Goal: Task Accomplishment & Management: Manage account settings

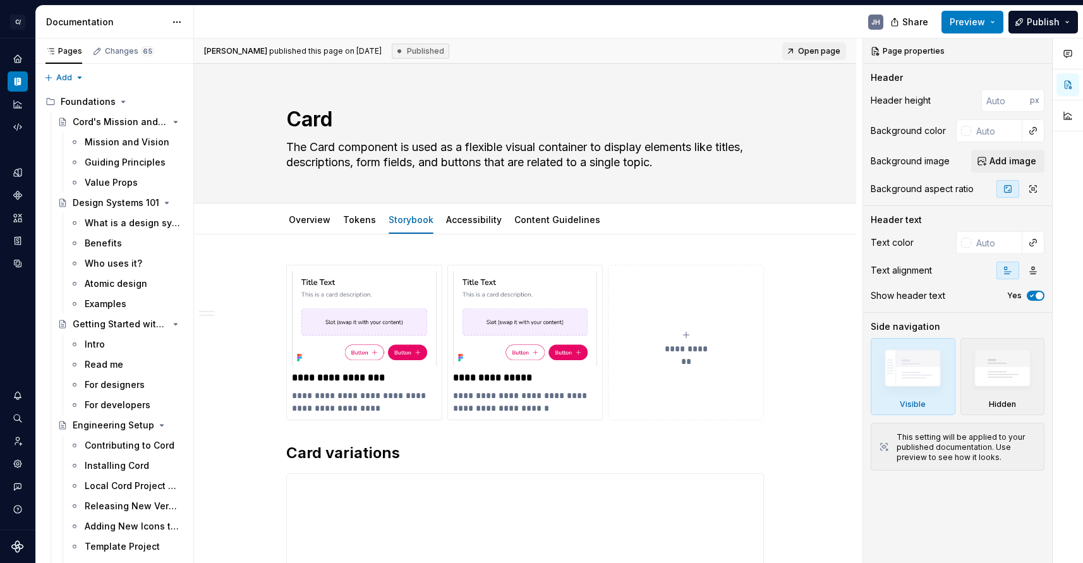
type textarea "*"
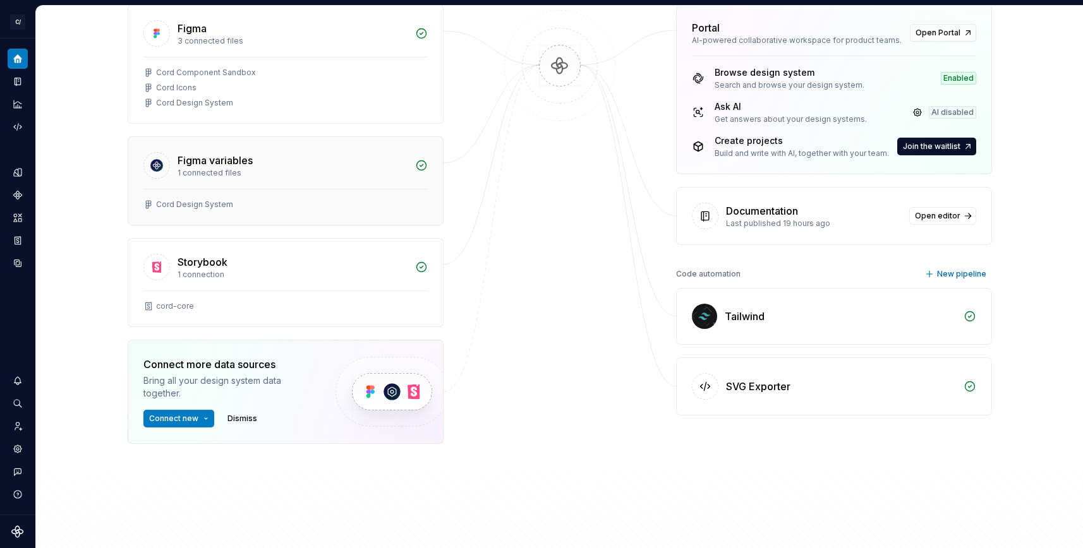
scroll to position [218, 0]
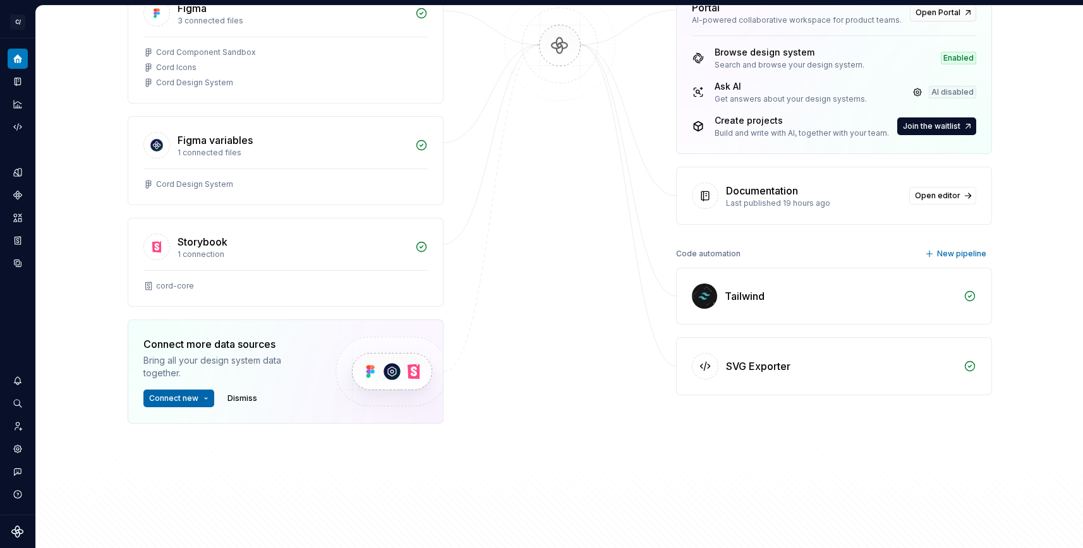
click at [201, 397] on button "Connect new" at bounding box center [178, 399] width 71 height 18
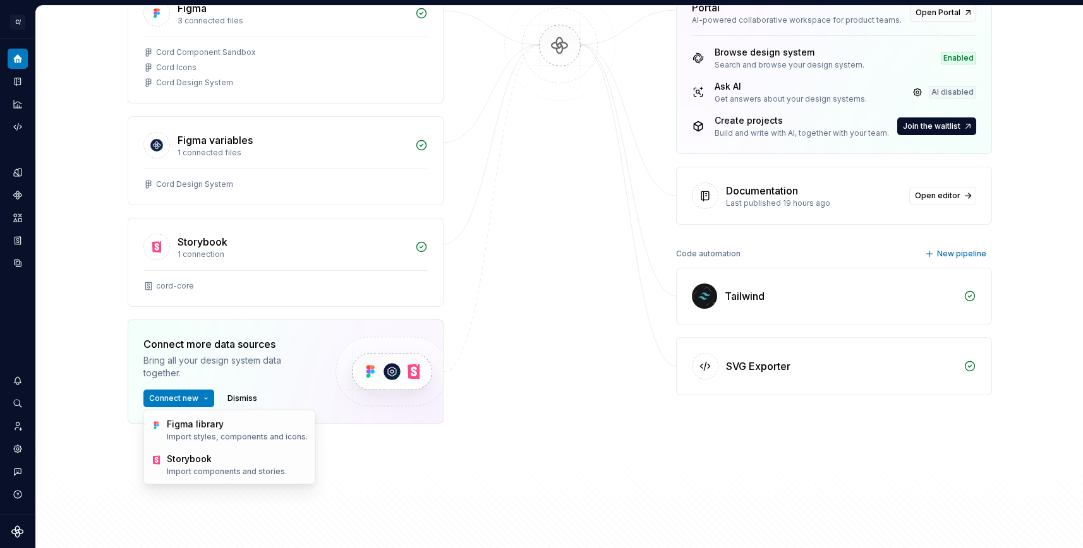
click at [494, 431] on div "Data sources Figma 3 connected files Cord Component Sandbox Cord Icons Cord Des…" at bounding box center [560, 249] width 864 height 576
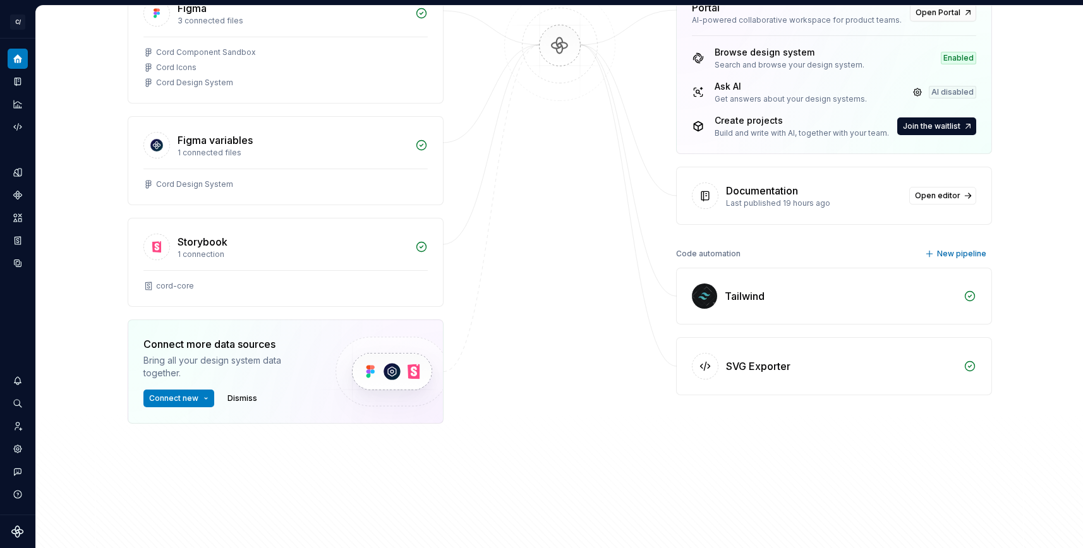
scroll to position [0, 0]
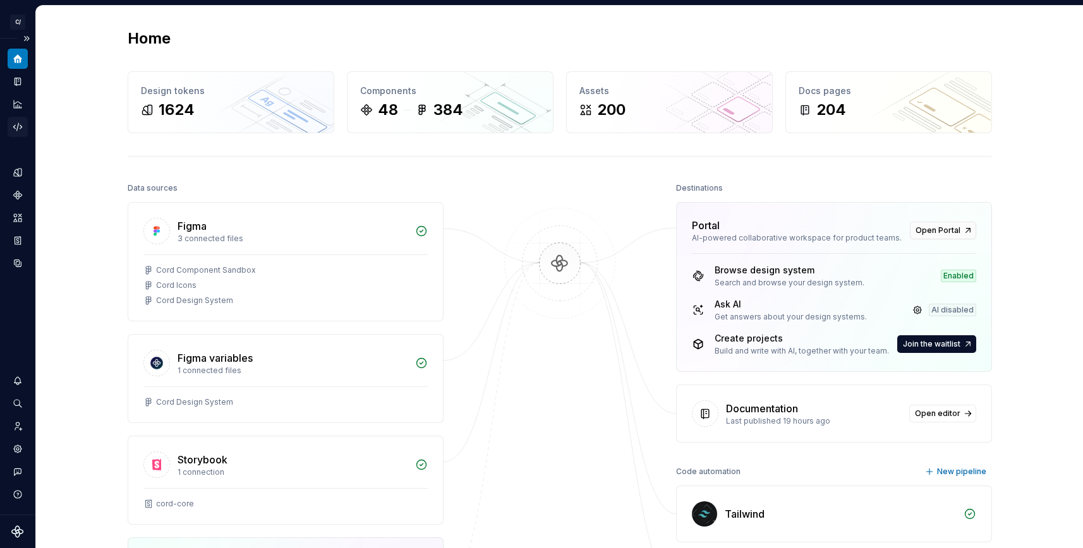
click at [16, 123] on icon "Code automation" at bounding box center [17, 126] width 11 height 11
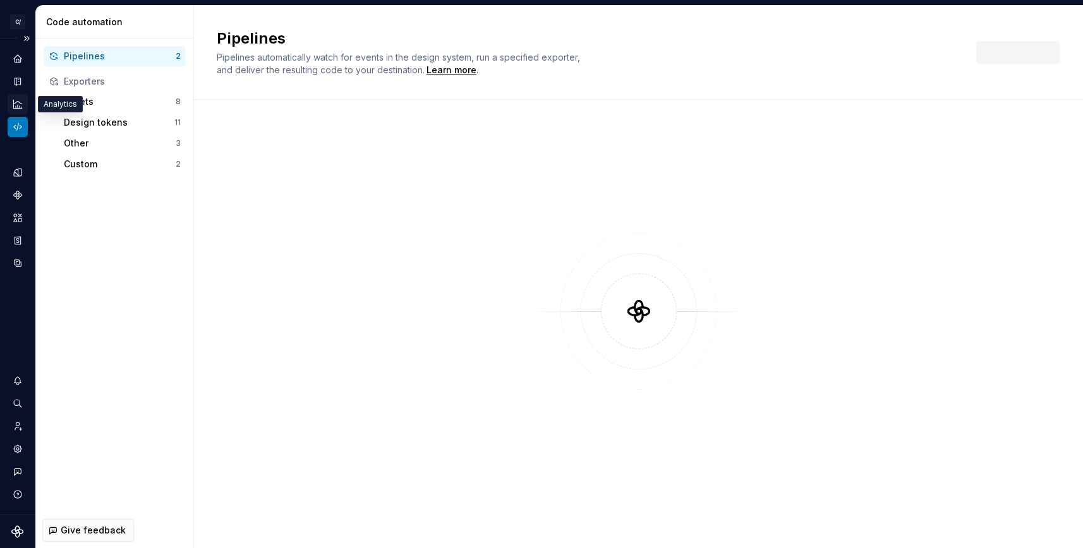
click at [14, 99] on icon "Analytics" at bounding box center [17, 104] width 11 height 11
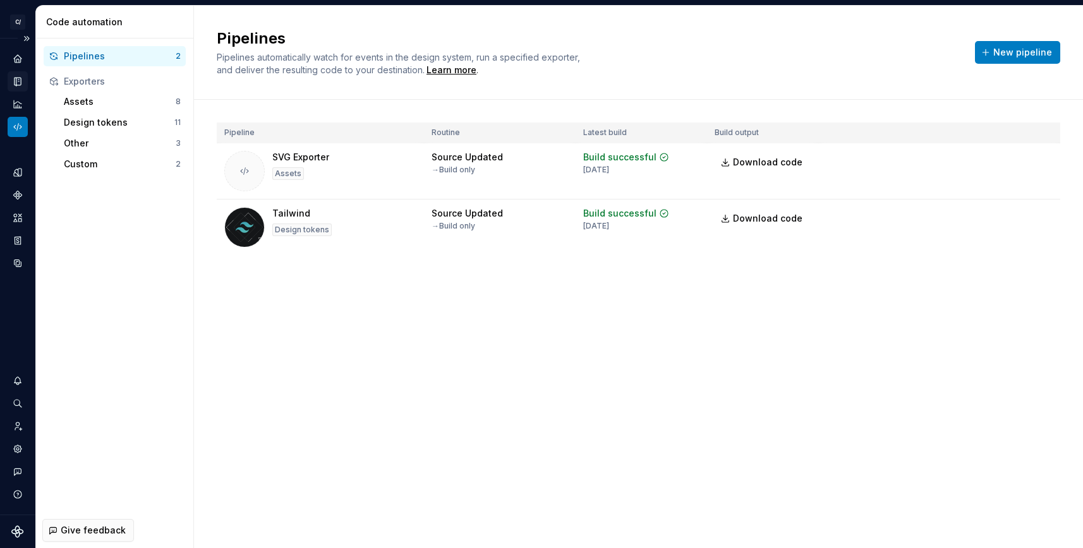
click at [14, 85] on icon "Documentation" at bounding box center [17, 81] width 11 height 11
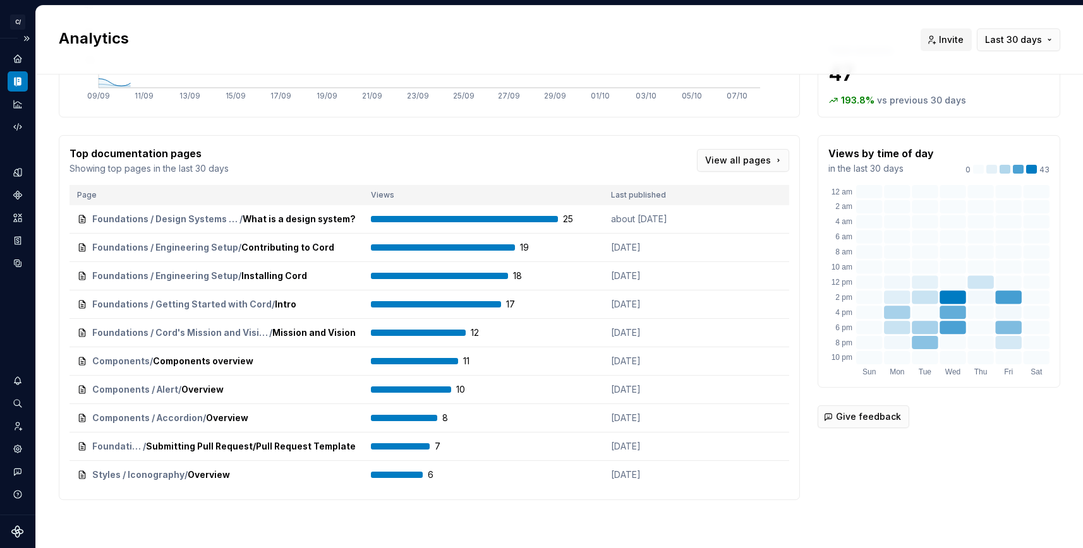
scroll to position [165, 0]
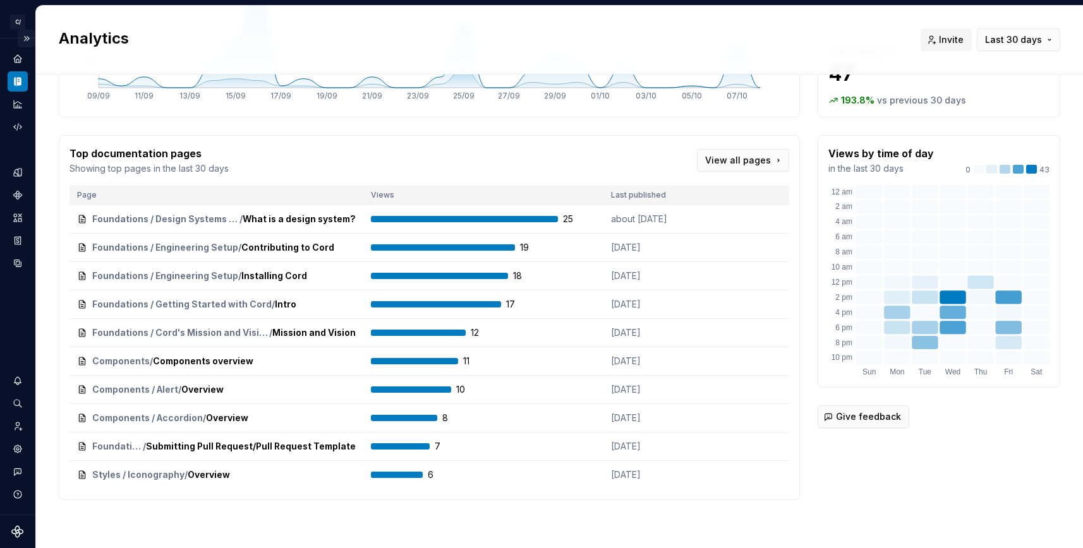
click at [23, 40] on button "Expand sidebar" at bounding box center [27, 39] width 18 height 18
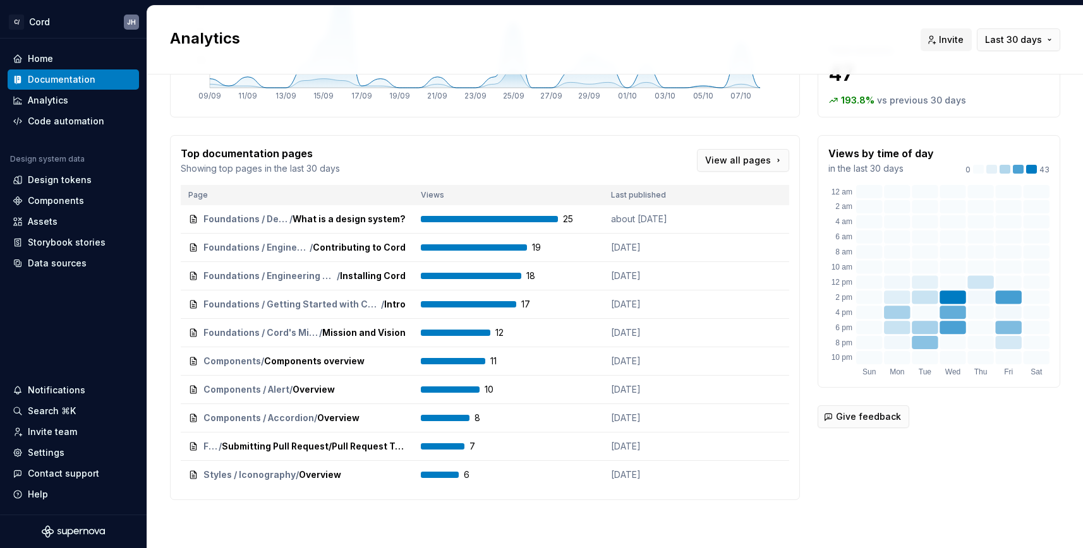
scroll to position [0, 0]
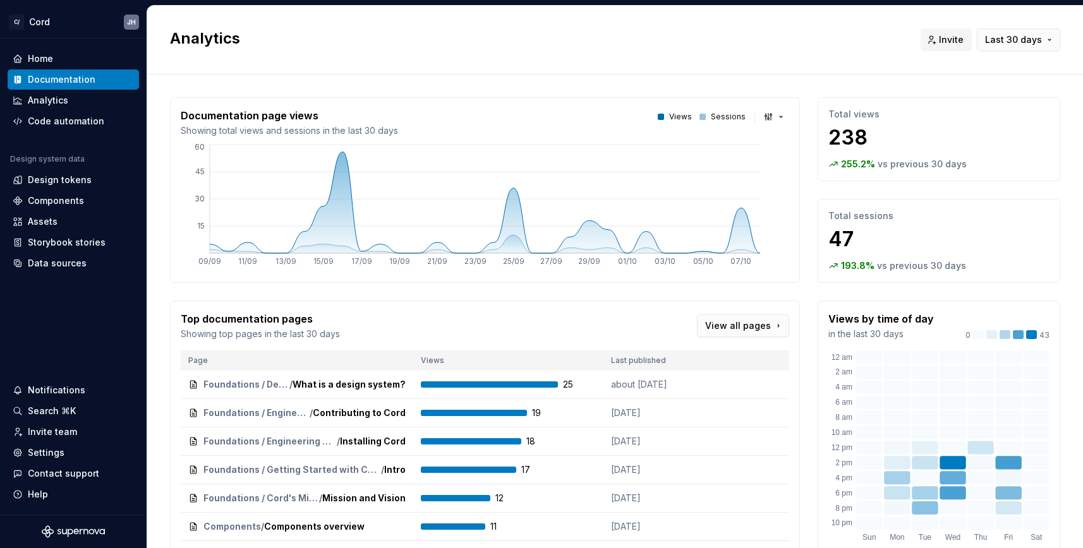
click at [94, 75] on div "Documentation" at bounding box center [73, 79] width 121 height 13
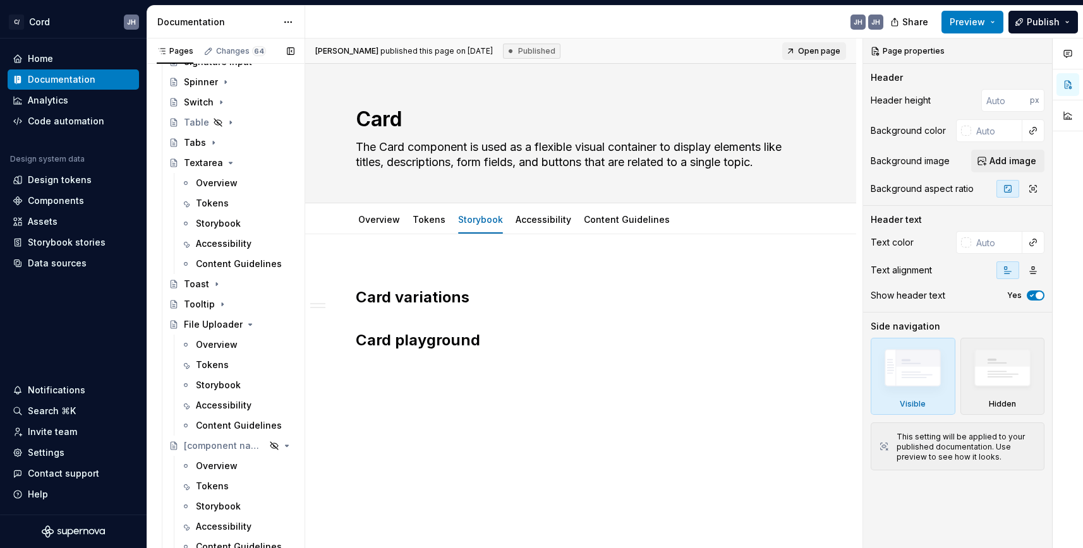
scroll to position [3684, 0]
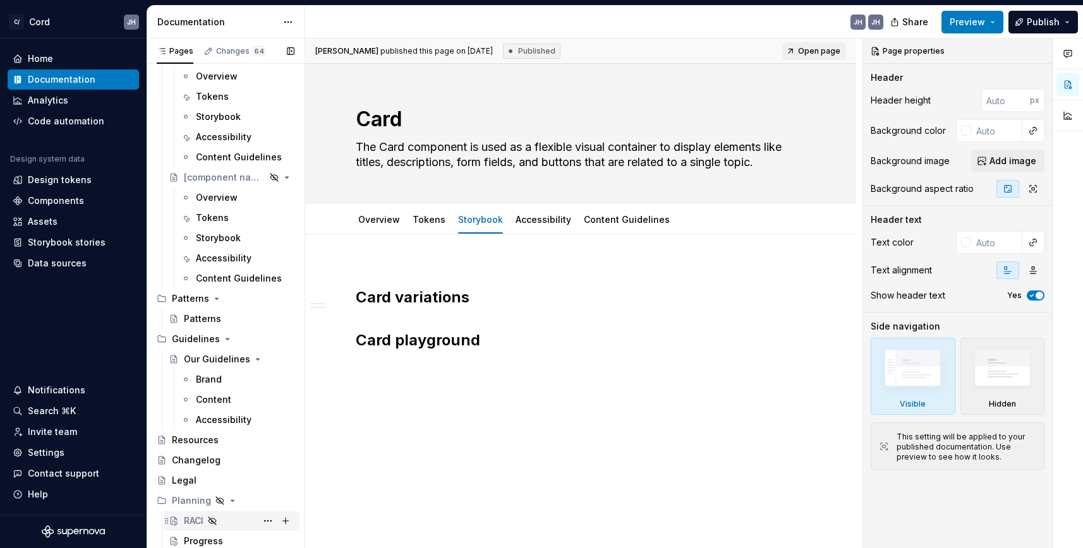
click at [200, 519] on div "RACI" at bounding box center [194, 521] width 20 height 13
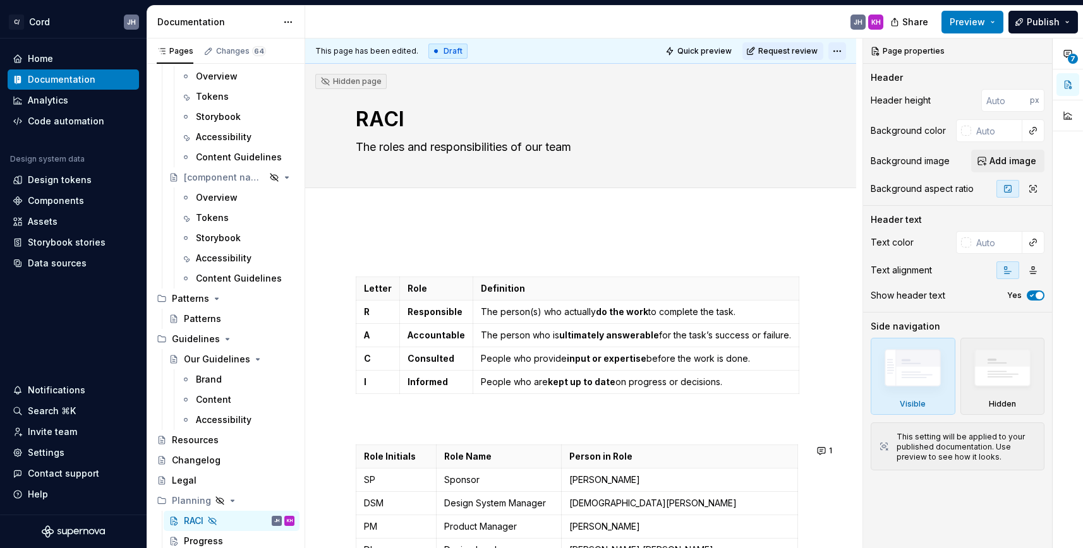
click at [846, 49] on html "C/ Cord JH Home Documentation Analytics Code automation Design system data Desi…" at bounding box center [541, 274] width 1083 height 548
click at [802, 123] on html "C/ Cord JH Home Documentation Analytics Code automation Design system data Desi…" at bounding box center [541, 274] width 1083 height 548
click at [263, 522] on button "Page tree" at bounding box center [268, 521] width 18 height 18
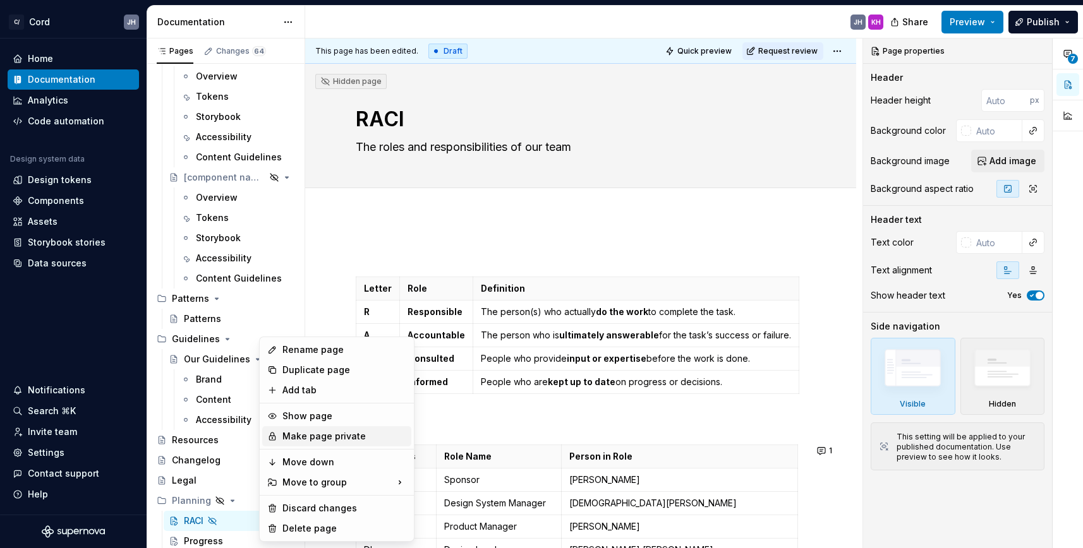
click at [311, 440] on div "Make page private" at bounding box center [344, 436] width 124 height 13
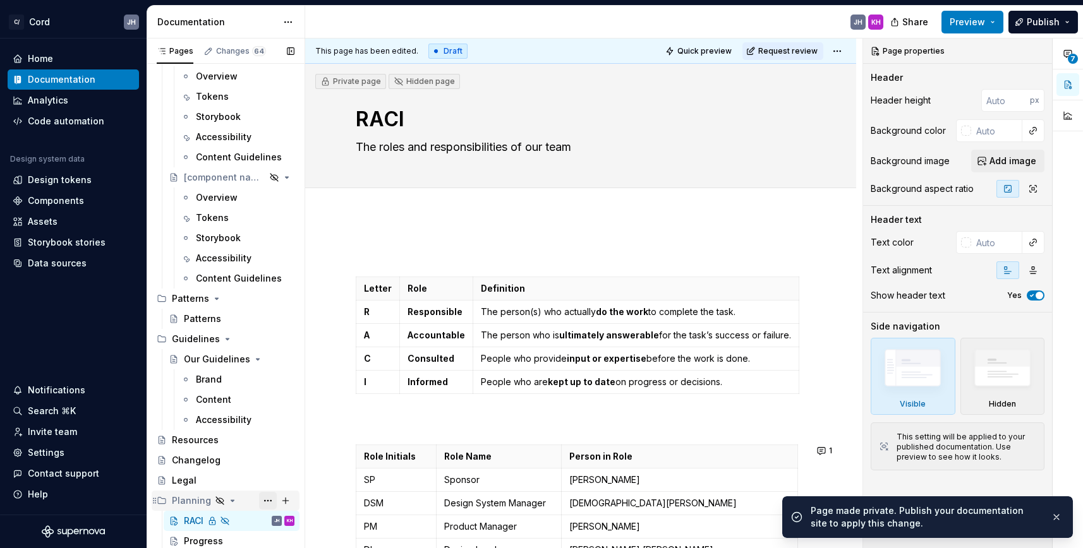
click at [263, 500] on button "Page tree" at bounding box center [268, 501] width 18 height 18
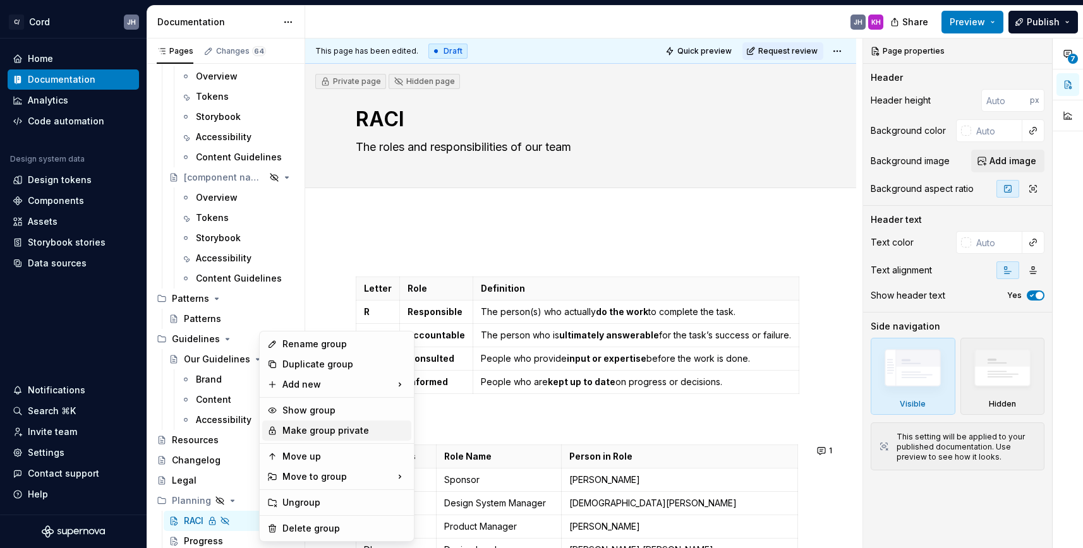
click at [298, 430] on div "Make group private" at bounding box center [344, 430] width 124 height 13
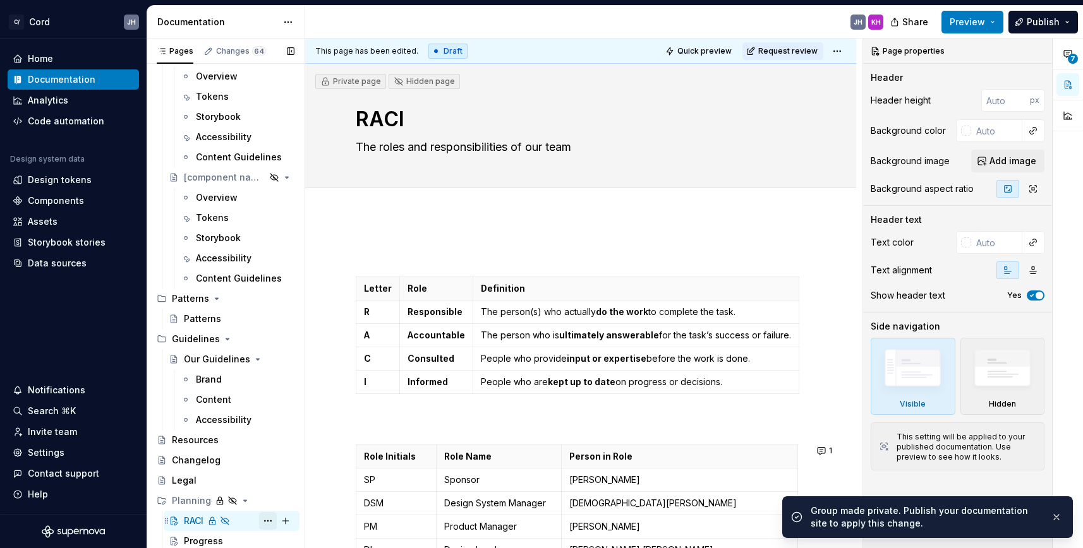
click at [268, 523] on button "Page tree" at bounding box center [268, 521] width 18 height 18
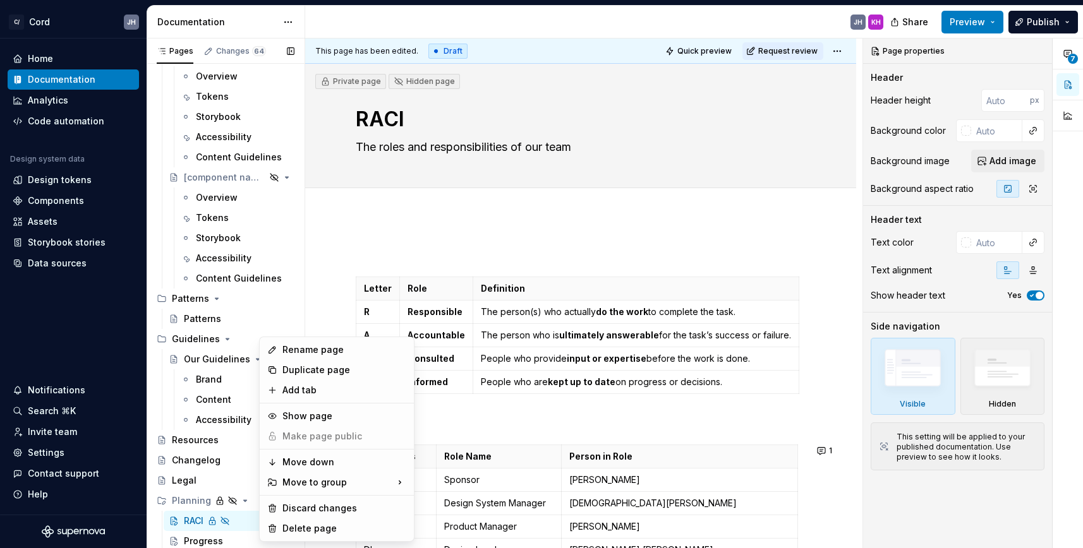
click at [200, 501] on div "Pages Changes 64 Add Accessibility guide for tree Page tree. Navigate the tree …" at bounding box center [226, 296] width 158 height 515
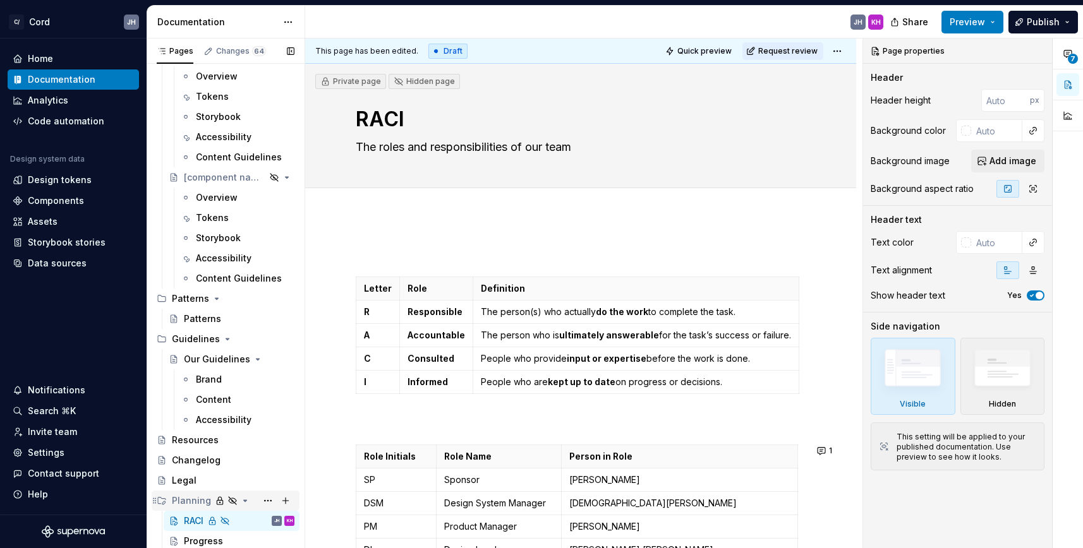
click at [194, 500] on div "Planning" at bounding box center [191, 501] width 39 height 13
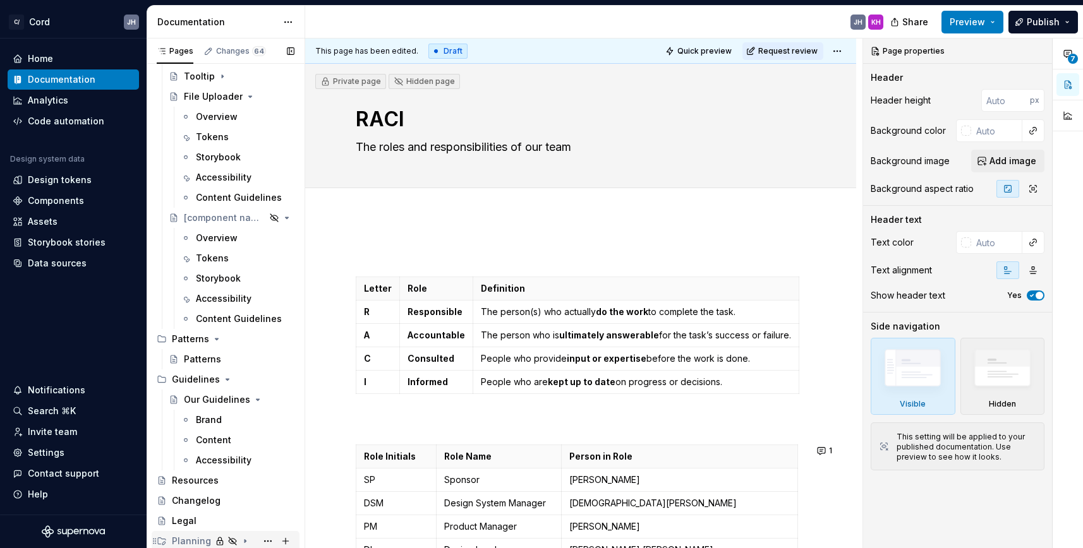
scroll to position [3643, 0]
click at [191, 535] on div "Planning" at bounding box center [191, 541] width 39 height 13
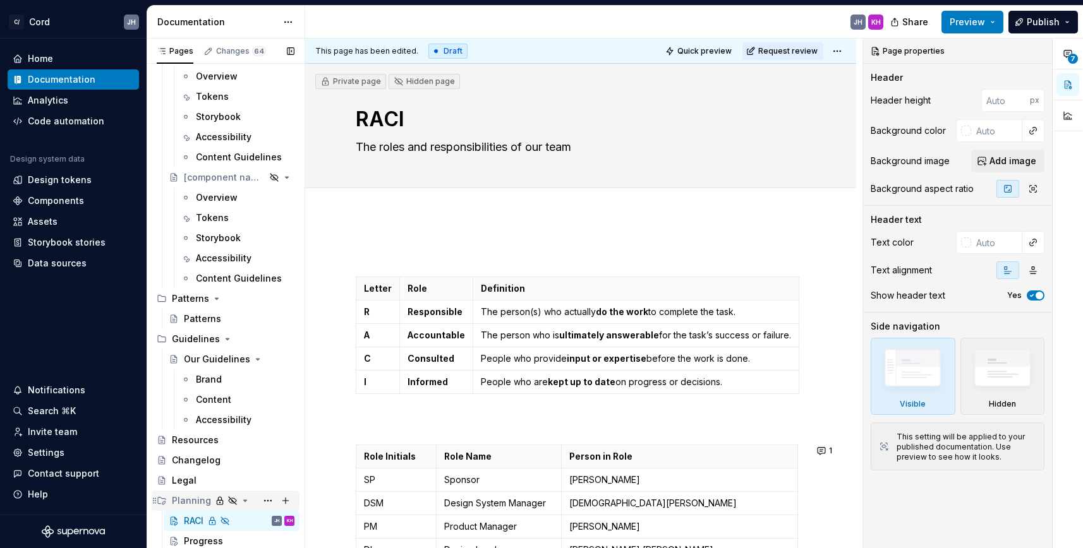
click at [179, 500] on div "Planning" at bounding box center [191, 501] width 39 height 13
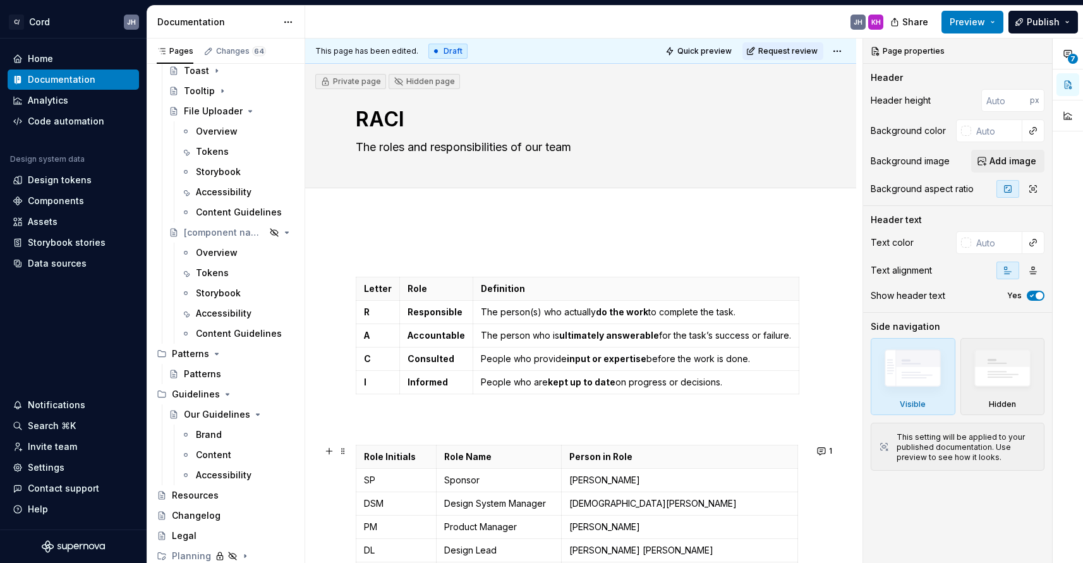
scroll to position [3629, 0]
click at [187, 548] on div "Planning" at bounding box center [191, 556] width 39 height 13
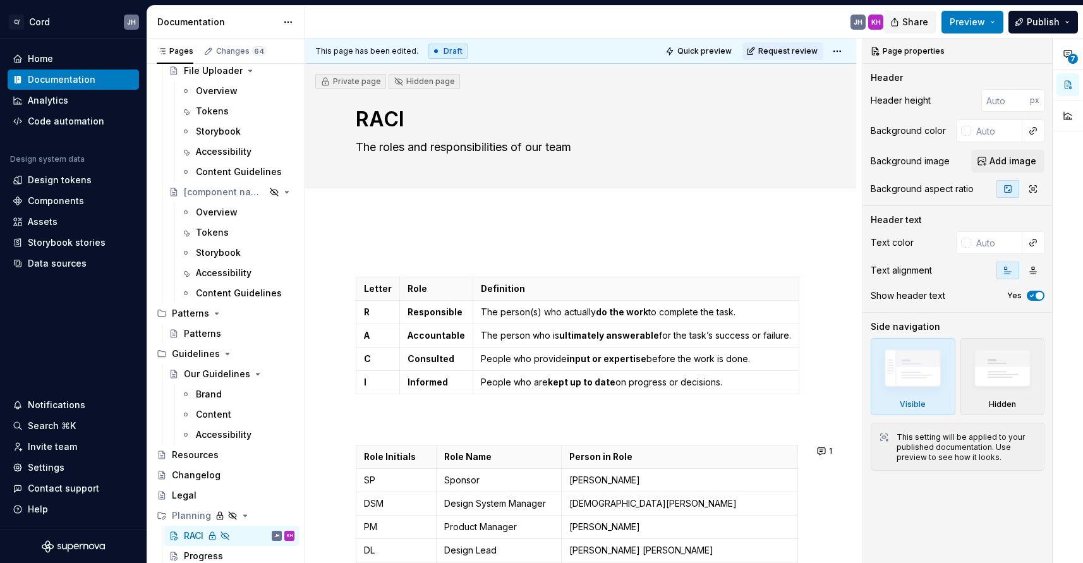
click at [912, 17] on span "Share" at bounding box center [915, 22] width 26 height 13
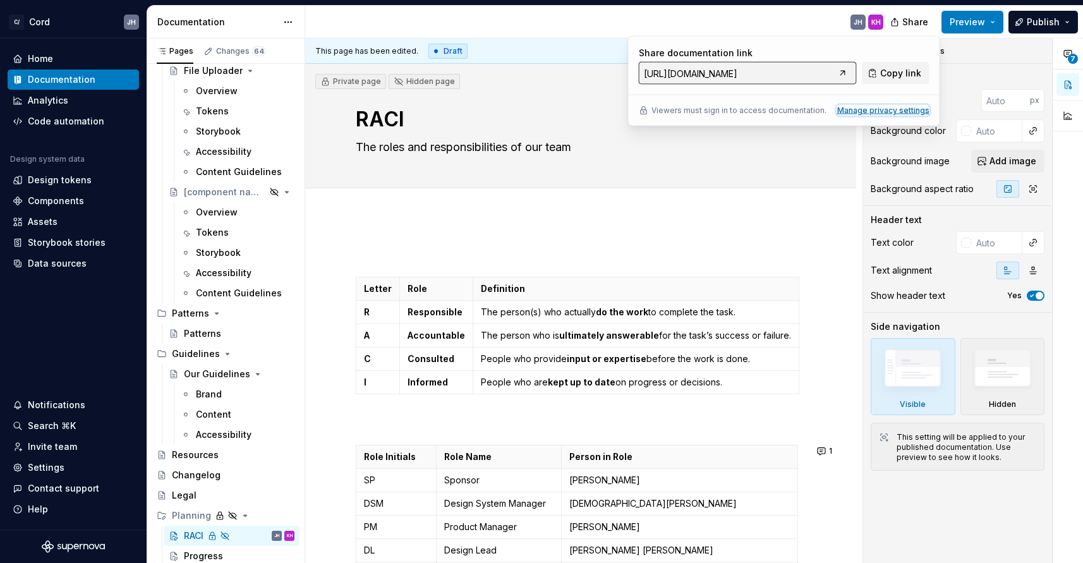
click at [853, 112] on div "Manage privacy settings" at bounding box center [883, 110] width 92 height 10
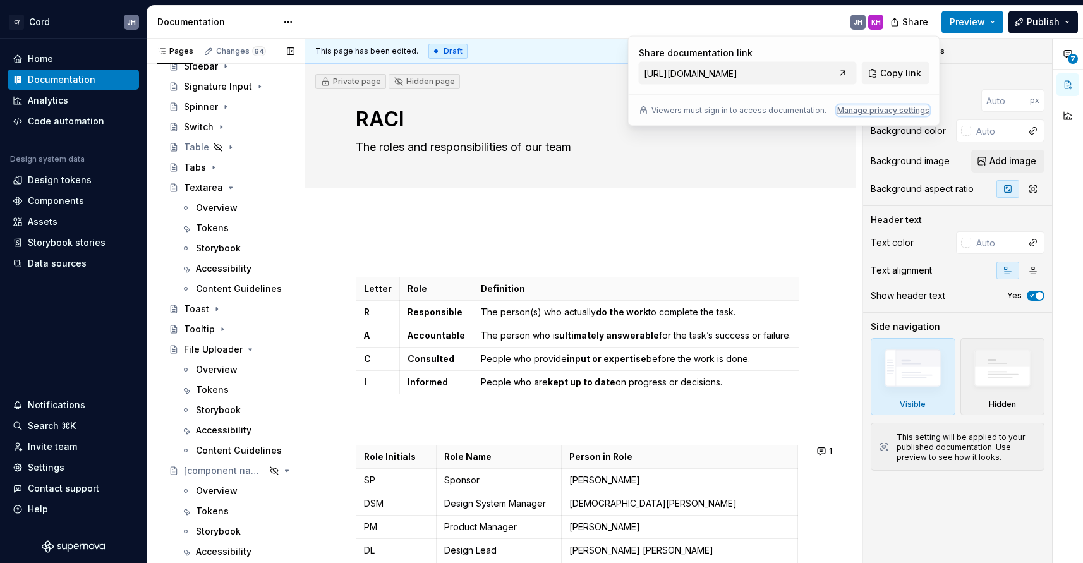
scroll to position [3669, 0]
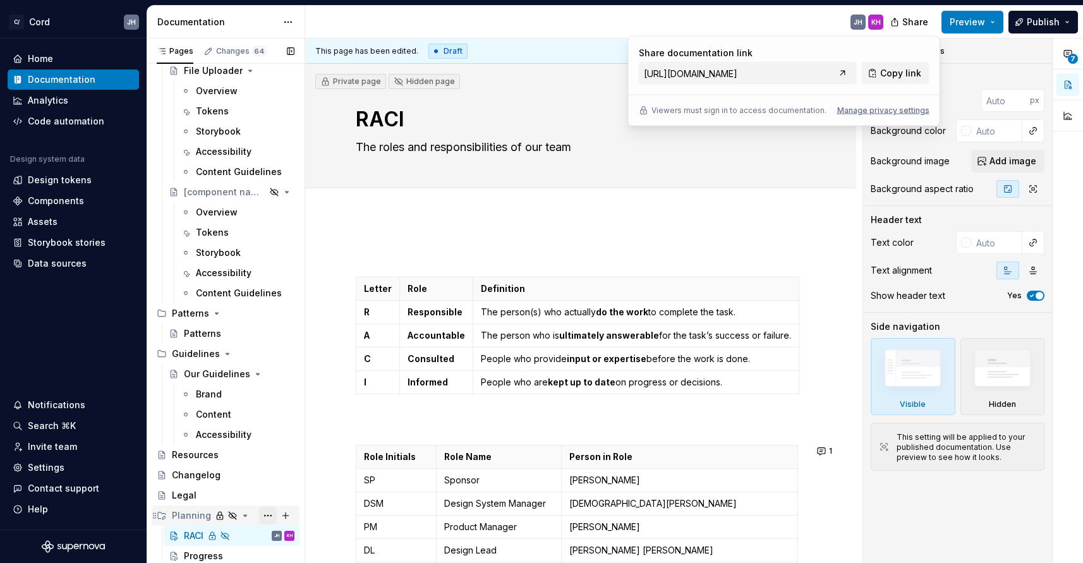
click at [269, 517] on button "Page tree" at bounding box center [268, 516] width 18 height 18
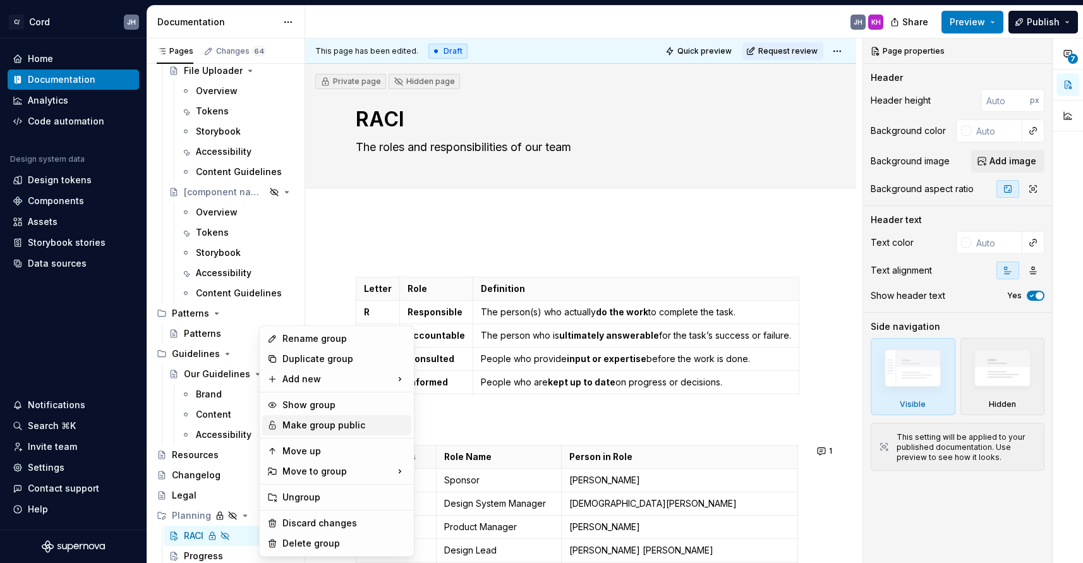
click at [324, 428] on div "Make group public" at bounding box center [344, 425] width 124 height 13
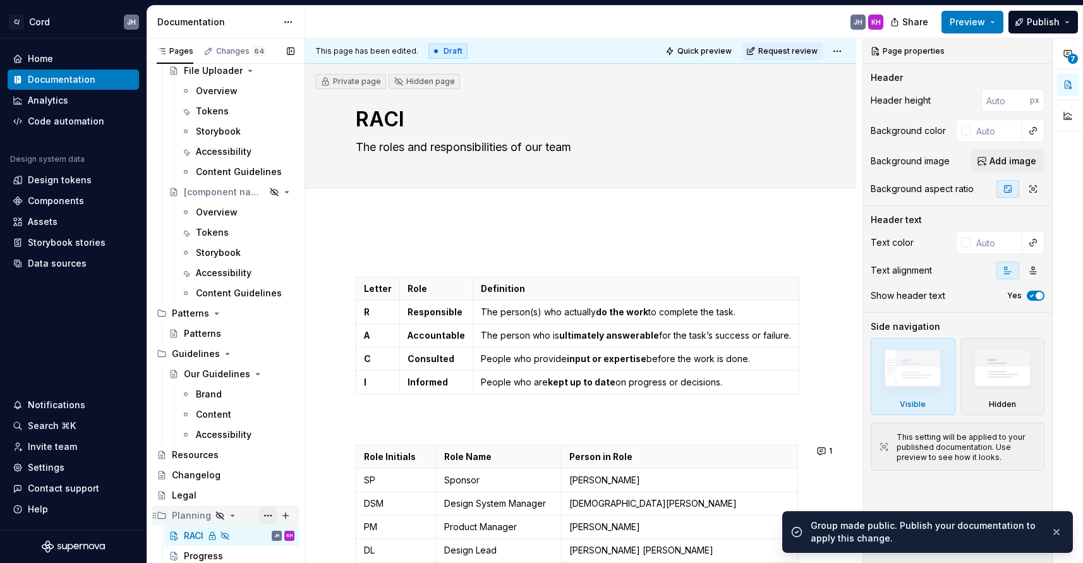
click at [265, 513] on button "Page tree" at bounding box center [268, 516] width 18 height 18
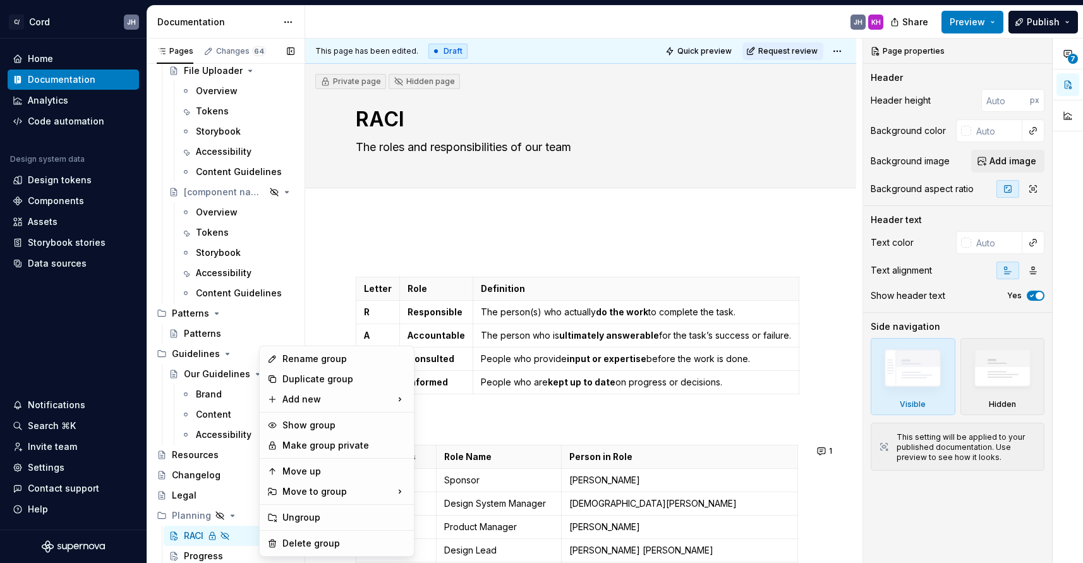
click at [181, 524] on div "Pages Changes 64 Add Accessibility guide for tree Page tree. Navigate the tree …" at bounding box center [226, 304] width 158 height 530
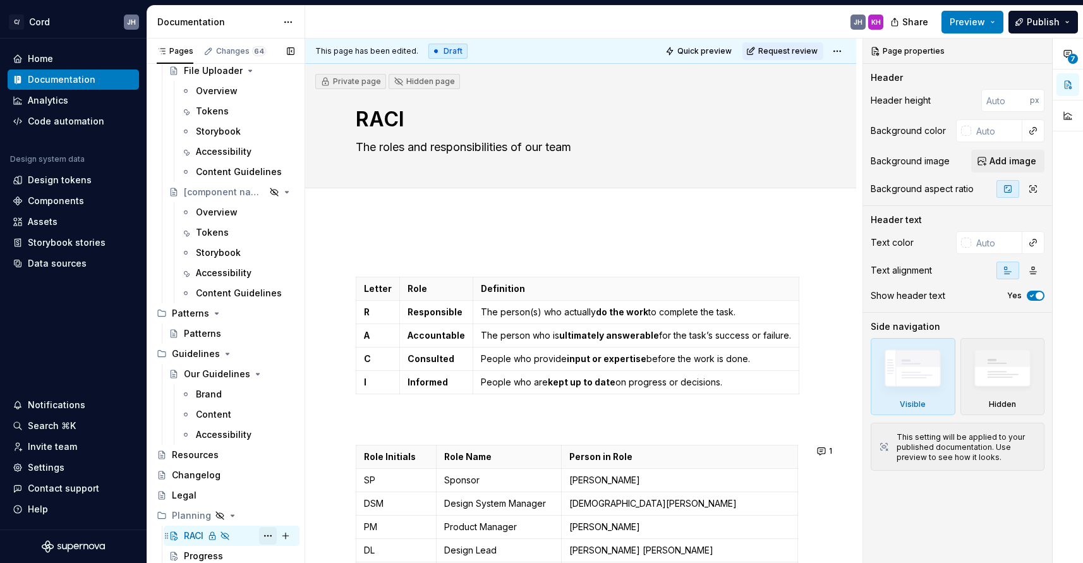
click at [264, 531] on button "Page tree" at bounding box center [268, 536] width 18 height 18
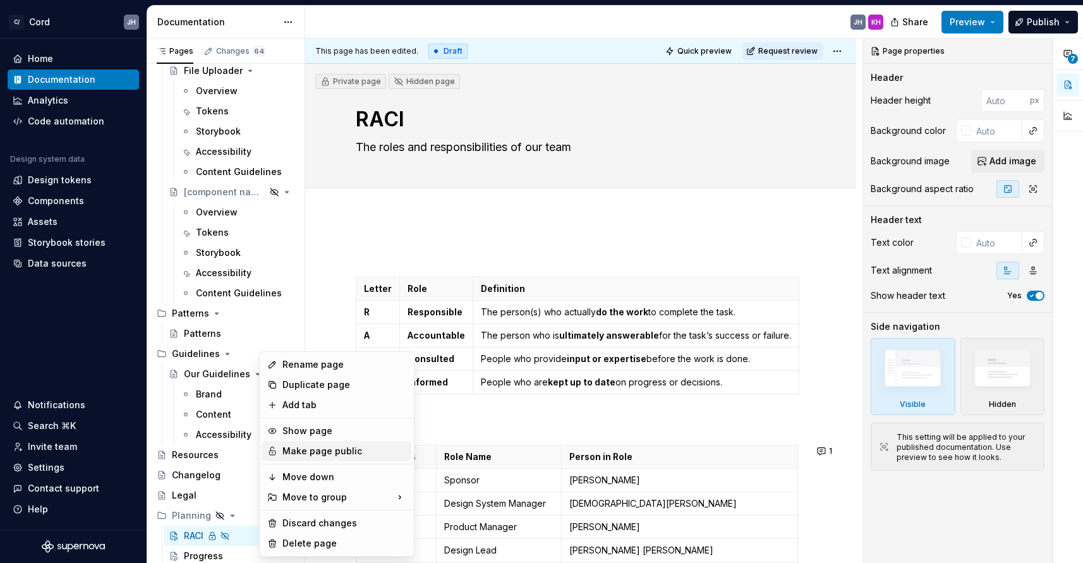
click at [289, 447] on div "Make page public" at bounding box center [344, 451] width 124 height 13
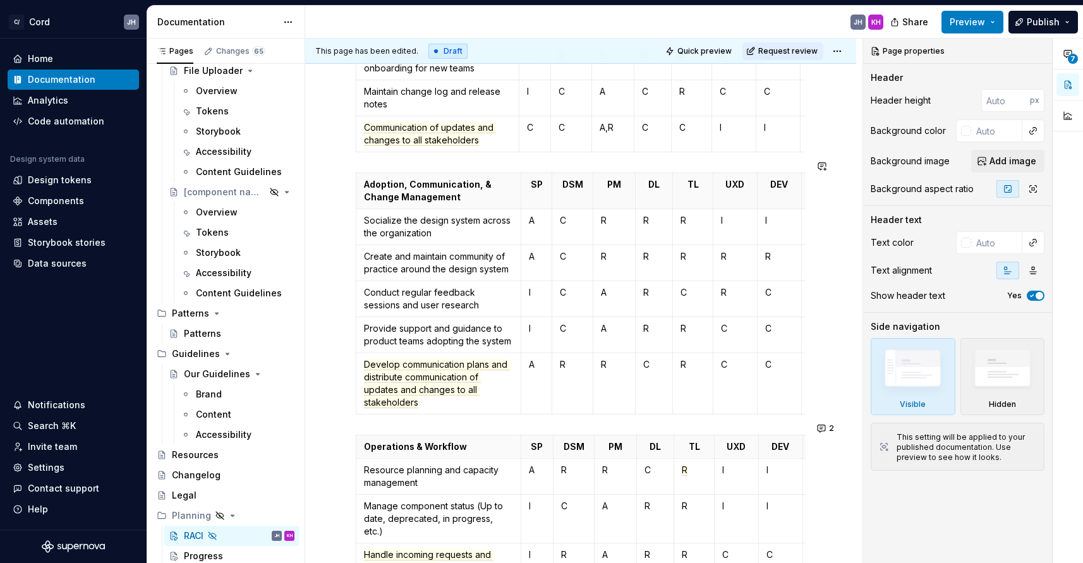
scroll to position [1714, 0]
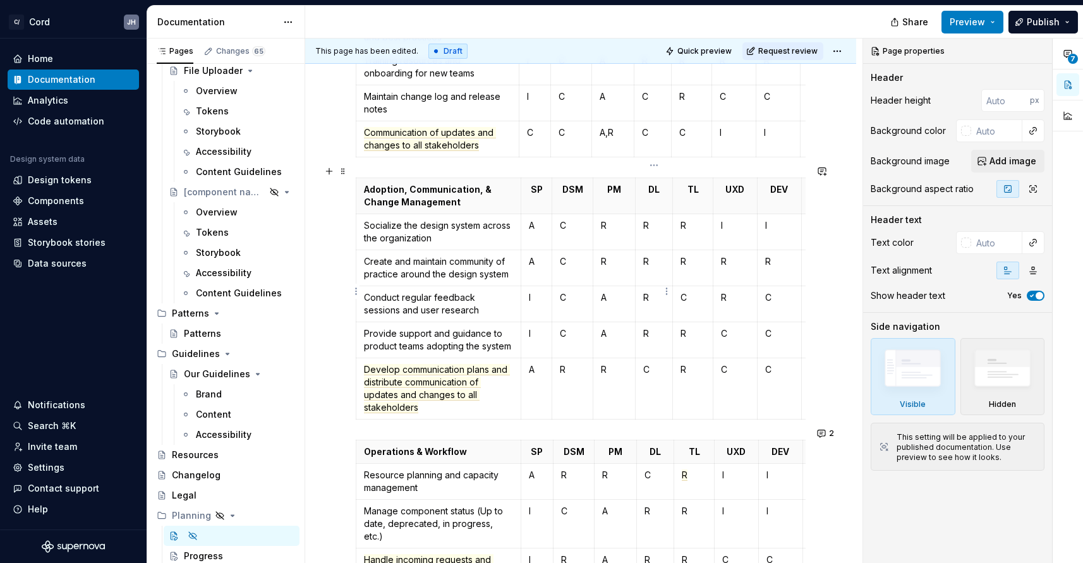
type textarea "*"
